Goal: Check status: Check status

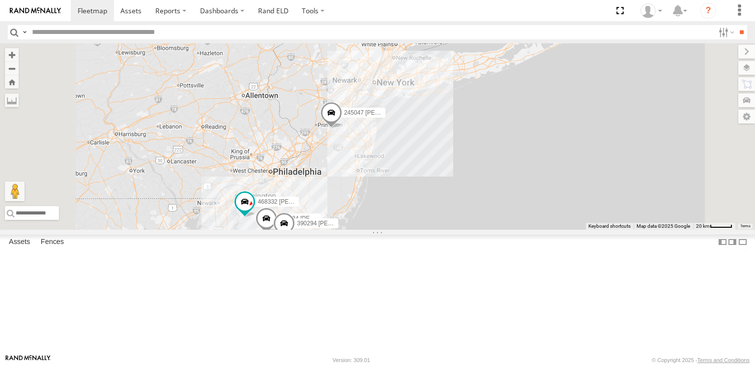
click at [342, 128] on span at bounding box center [331, 115] width 22 height 27
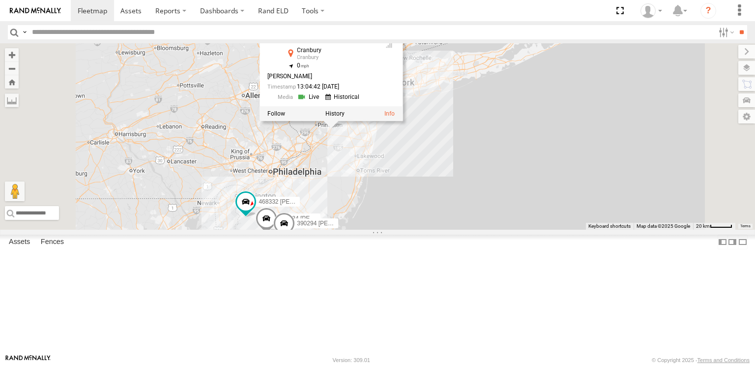
click at [461, 215] on div "245047 [PERSON_NAME] JTSP Hino 468334 [PERSON_NAME] 2 390294 [PERSON_NAME] 4683…" at bounding box center [377, 136] width 755 height 186
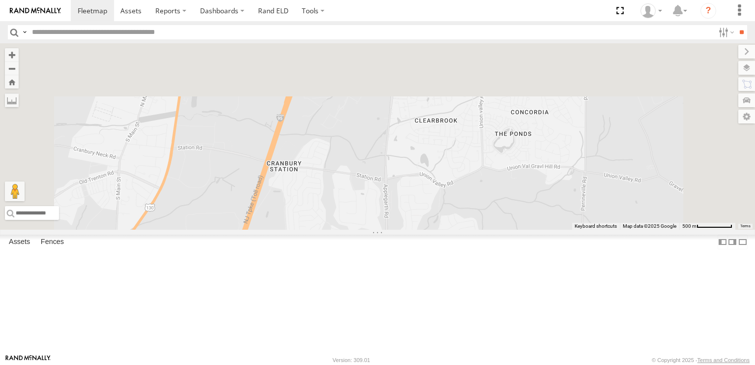
drag, startPoint x: 450, startPoint y: 129, endPoint x: 443, endPoint y: 361, distance: 231.6
click at [443, 361] on body at bounding box center [377, 182] width 755 height 365
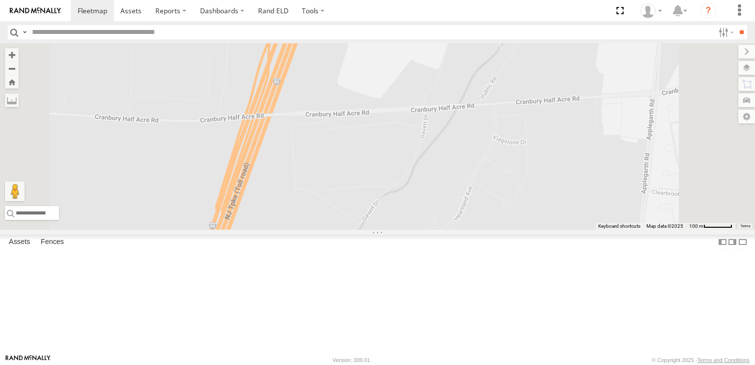
drag, startPoint x: 441, startPoint y: 213, endPoint x: 442, endPoint y: 359, distance: 146.4
click at [442, 359] on body at bounding box center [377, 182] width 755 height 365
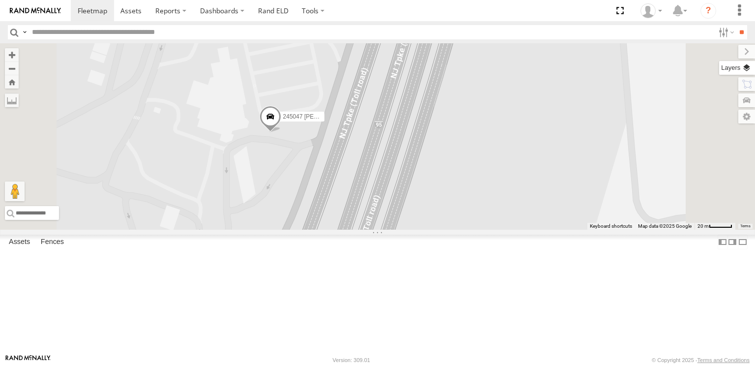
click at [752, 71] on label at bounding box center [737, 68] width 36 height 14
click at [0, 0] on label at bounding box center [0, 0] width 0 height 0
click at [0, 0] on span "Satellite + Roadmap" at bounding box center [0, 0] width 0 height 0
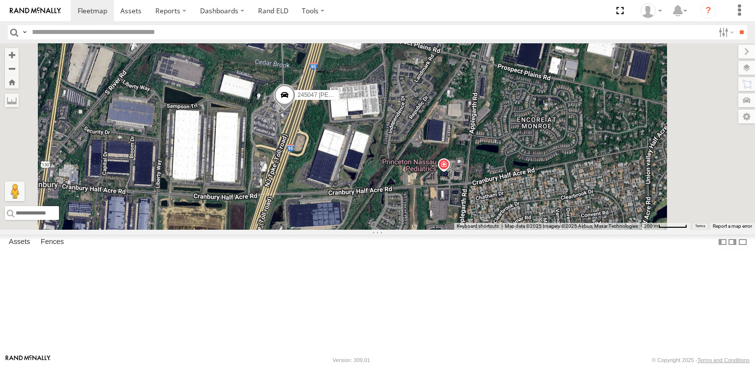
drag, startPoint x: 406, startPoint y: 283, endPoint x: 411, endPoint y: 236, distance: 46.9
click at [411, 229] on div "245047 [PERSON_NAME] JTSP Hino 468334 [PERSON_NAME] 390294 [PERSON_NAME] 468332…" at bounding box center [377, 136] width 755 height 186
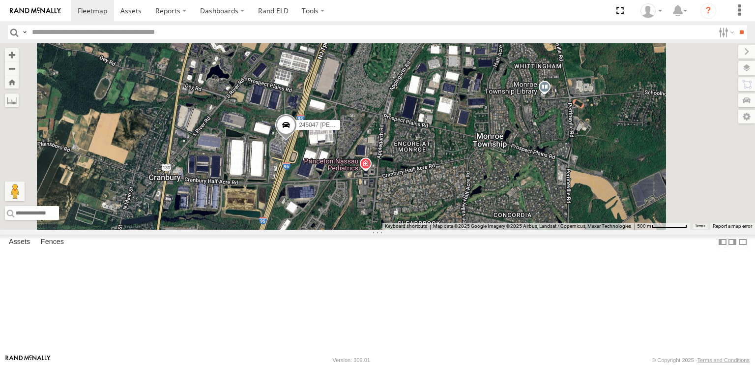
click at [0, 0] on div "468332 [PERSON_NAME] All Assets [PERSON_NAME][GEOGRAPHIC_DATA] 39.56123 -75.451…" at bounding box center [0, 0] width 0 height 0
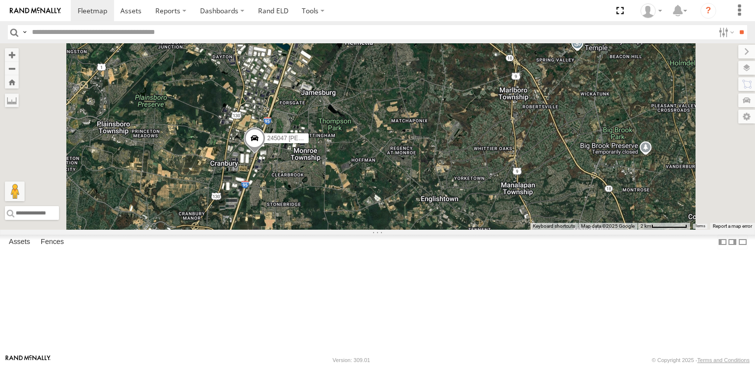
drag, startPoint x: 326, startPoint y: 275, endPoint x: 375, endPoint y: 233, distance: 64.5
click at [375, 229] on div "245047 [PERSON_NAME] JTSP Hino 468334 [PERSON_NAME] 390294 [PERSON_NAME] 468332…" at bounding box center [377, 136] width 755 height 186
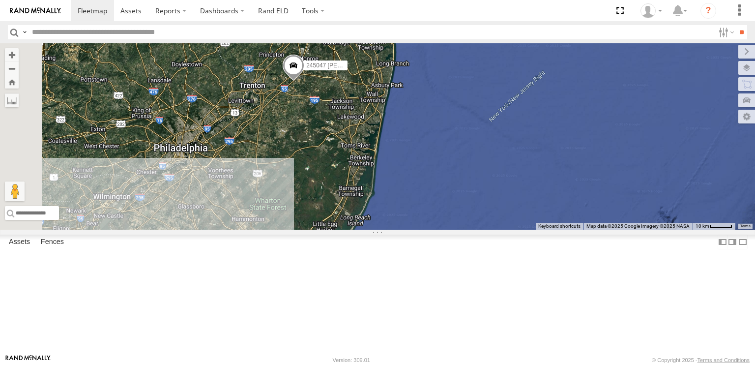
drag, startPoint x: 357, startPoint y: 289, endPoint x: 423, endPoint y: 184, distance: 124.3
click at [423, 184] on div "245047 [PERSON_NAME]" at bounding box center [377, 136] width 755 height 186
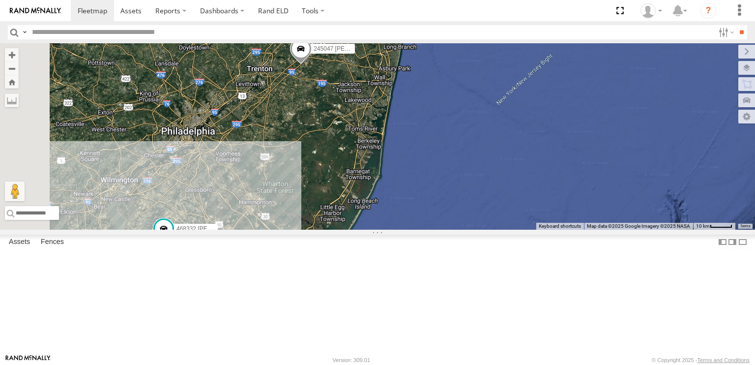
drag, startPoint x: 383, startPoint y: 253, endPoint x: 411, endPoint y: 216, distance: 46.4
click at [411, 216] on div "245047 [PERSON_NAME] 468334 [PERSON_NAME] 390294 [PERSON_NAME] 468332 [PERSON_N…" at bounding box center [377, 136] width 755 height 186
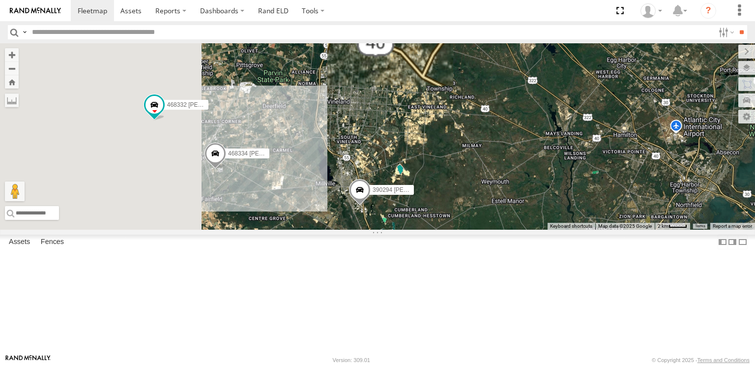
drag, startPoint x: 327, startPoint y: 294, endPoint x: 492, endPoint y: 263, distance: 168.4
click at [371, 205] on span at bounding box center [360, 192] width 22 height 27
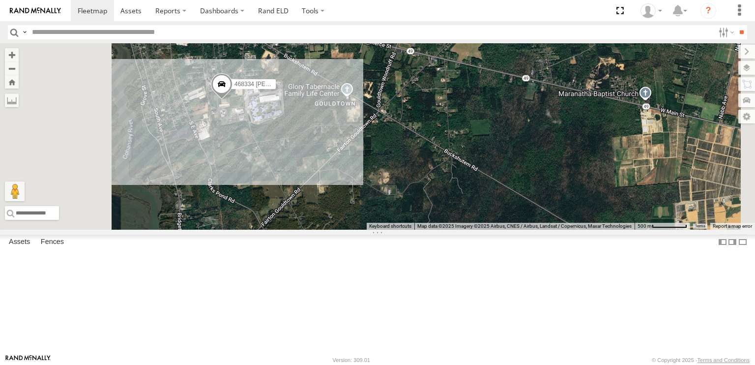
drag, startPoint x: 344, startPoint y: 197, endPoint x: 367, endPoint y: 246, distance: 53.6
click at [367, 229] on div "245047 [PERSON_NAME] 468334 [PERSON_NAME] 390294 [PERSON_NAME] 468332 [PERSON_N…" at bounding box center [377, 136] width 755 height 186
